Goal: Task Accomplishment & Management: Use online tool/utility

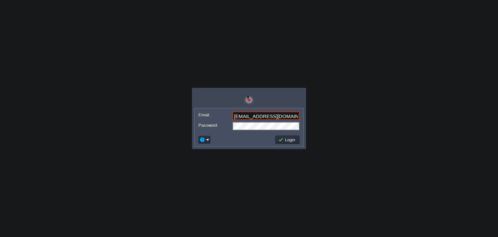
type input "[EMAIL_ADDRESS][DOMAIN_NAME]"
click at [292, 143] on td "Login" at bounding box center [287, 140] width 24 height 8
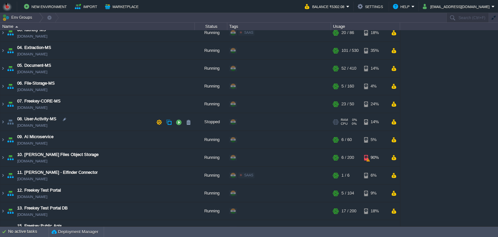
scroll to position [59, 0]
click at [136, 152] on td "10. [PERSON_NAME] Files Object Storage [DOMAIN_NAME]" at bounding box center [97, 158] width 195 height 18
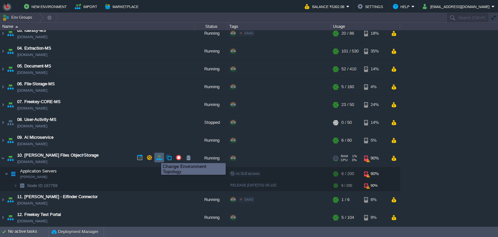
click at [158, 157] on button "button" at bounding box center [159, 158] width 6 height 6
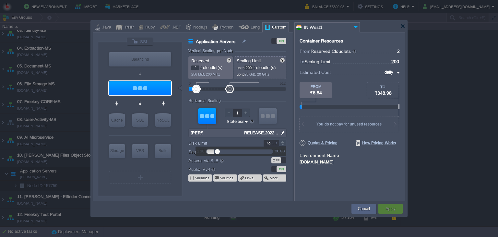
drag, startPoint x: 268, startPoint y: 143, endPoint x: 265, endPoint y: 143, distance: 3.3
click at [265, 143] on input "40" at bounding box center [271, 143] width 15 height 7
type input "50"
click at [385, 204] on div "Apply" at bounding box center [390, 209] width 15 height 10
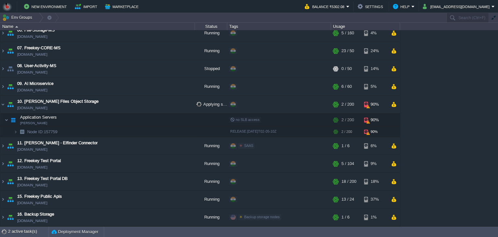
scroll to position [89, 0]
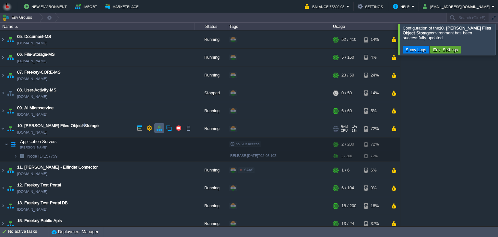
click at [161, 131] on td at bounding box center [159, 128] width 10 height 10
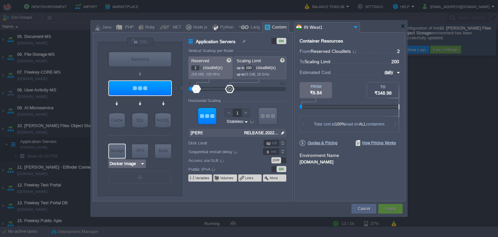
click at [121, 150] on div "Storage" at bounding box center [117, 150] width 16 height 13
type input "Storage Containers"
type input "1"
type input "6"
type input "Docker Image"
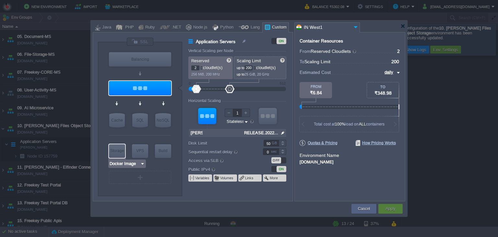
type input "RELEASE.2022..."
type input "100"
type input "30"
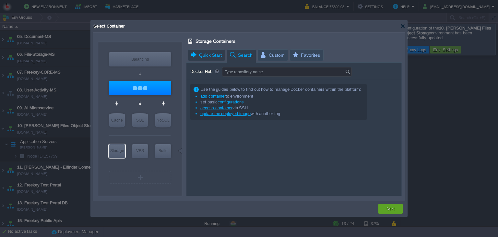
click at [212, 54] on span "Quick Start" at bounding box center [206, 55] width 32 height 11
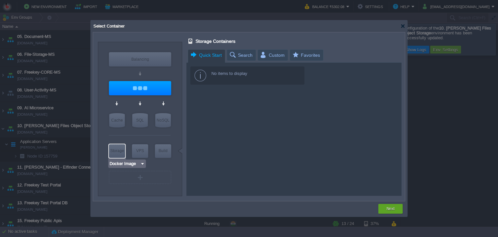
click at [116, 152] on div "Storage" at bounding box center [117, 150] width 16 height 13
click at [118, 124] on div "Cache" at bounding box center [117, 120] width 16 height 14
type input "Cache"
type input "4"
type input "Select Image"
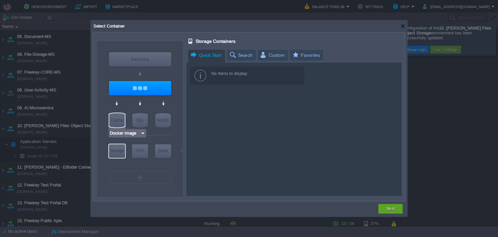
type input "30"
type input "Cache"
click at [387, 208] on div "Next" at bounding box center [390, 209] width 15 height 10
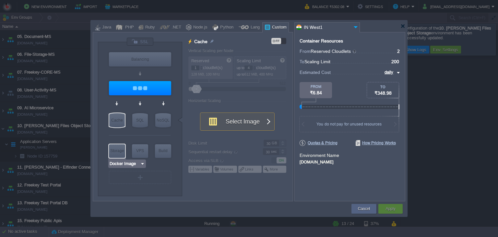
click at [113, 149] on div "Storage" at bounding box center [117, 150] width 16 height 13
type input "Storage Containers"
type input "6"
type input "Select Image"
type input "100"
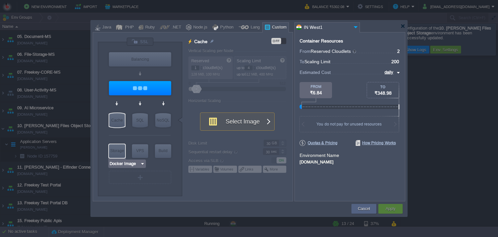
type input "Storage Containers"
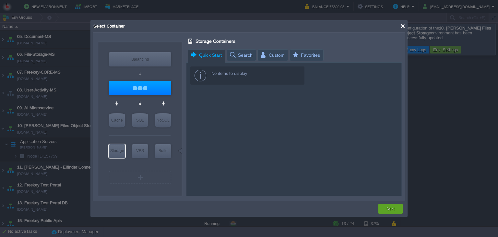
click at [403, 27] on div at bounding box center [402, 26] width 5 height 5
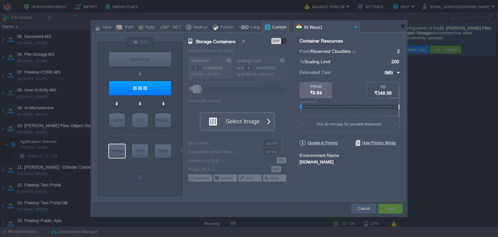
click at [361, 206] on button "Cancel" at bounding box center [364, 209] width 12 height 6
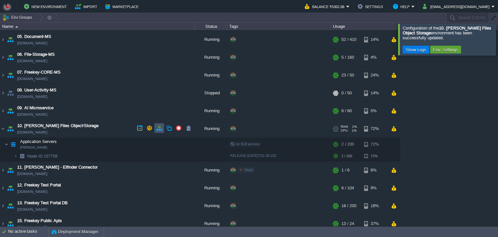
click at [159, 130] on button "button" at bounding box center [159, 128] width 6 height 6
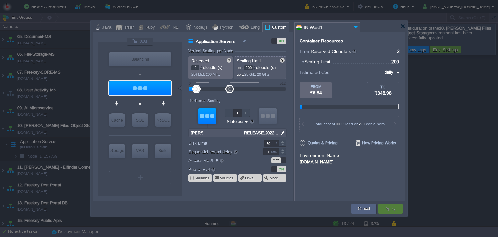
click at [117, 128] on div "VM Cache" at bounding box center [117, 120] width 18 height 17
click at [118, 124] on div "Cache" at bounding box center [117, 120] width 16 height 14
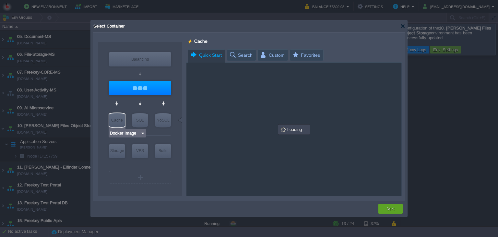
type input "Cache"
type input "1"
type input "4"
type input "Docker Image"
type input "RELEASE.2022..."
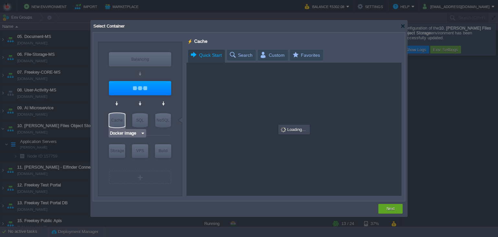
type input "30"
click at [119, 151] on div "Storage" at bounding box center [117, 150] width 16 height 13
type input "Storage Containers"
type input "6"
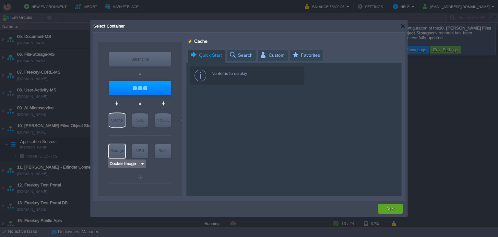
type input "Select Image"
type input "100"
type input "Storage Containers"
click at [143, 164] on img at bounding box center [142, 164] width 5 height 6
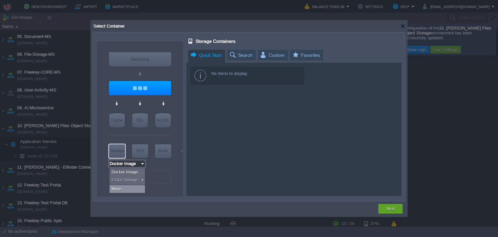
click at [136, 188] on div "More..." at bounding box center [127, 189] width 35 height 8
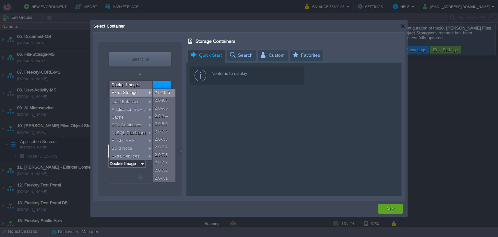
click at [163, 93] on div "2.0-10.5" at bounding box center [164, 93] width 23 height 8
type input "Extra Storage 2.0-10.5"
type input "2.0-10.5-almal..."
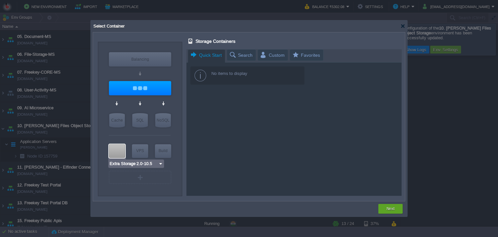
click at [118, 151] on div at bounding box center [117, 151] width 16 height 14
click at [391, 211] on button "Next" at bounding box center [391, 209] width 8 height 6
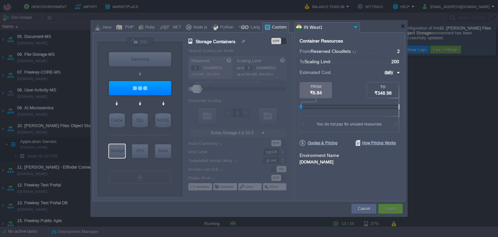
type input "Extra Storage 2.0-10.5"
click at [119, 152] on div "Storage" at bounding box center [117, 150] width 16 height 13
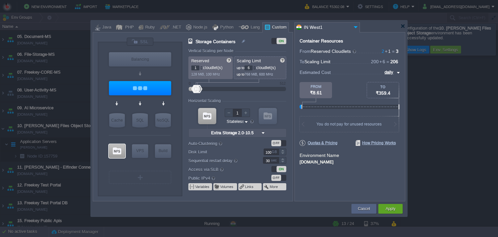
drag, startPoint x: 251, startPoint y: 67, endPoint x: 245, endPoint y: 68, distance: 6.3
click at [245, 68] on input "6" at bounding box center [248, 68] width 8 height 5
type input "20"
click at [394, 207] on button "Apply" at bounding box center [391, 209] width 10 height 6
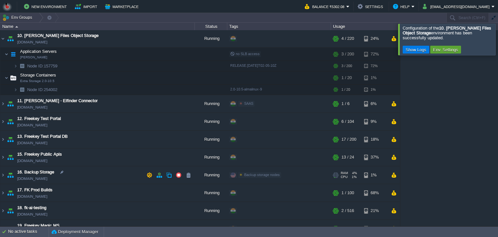
scroll to position [236, 0]
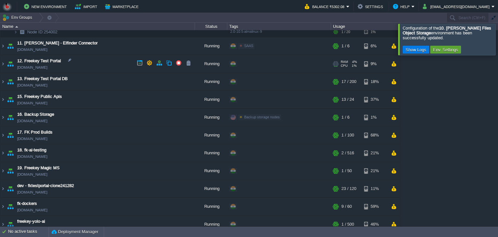
click at [89, 63] on td "12. Freekey Test Portal [DOMAIN_NAME]" at bounding box center [97, 64] width 195 height 18
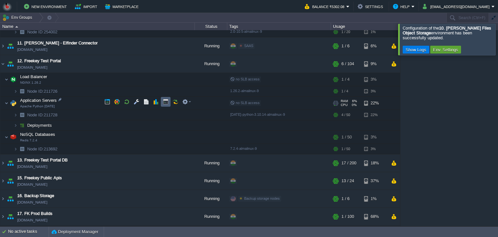
click at [167, 101] on button "button" at bounding box center [166, 102] width 6 height 6
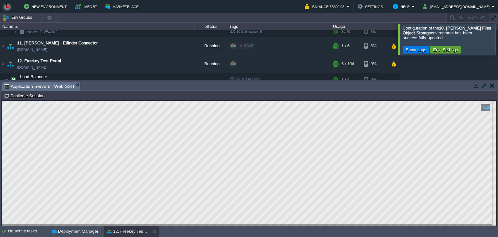
scroll to position [3, 0]
